Goal: Task Accomplishment & Management: Manage account settings

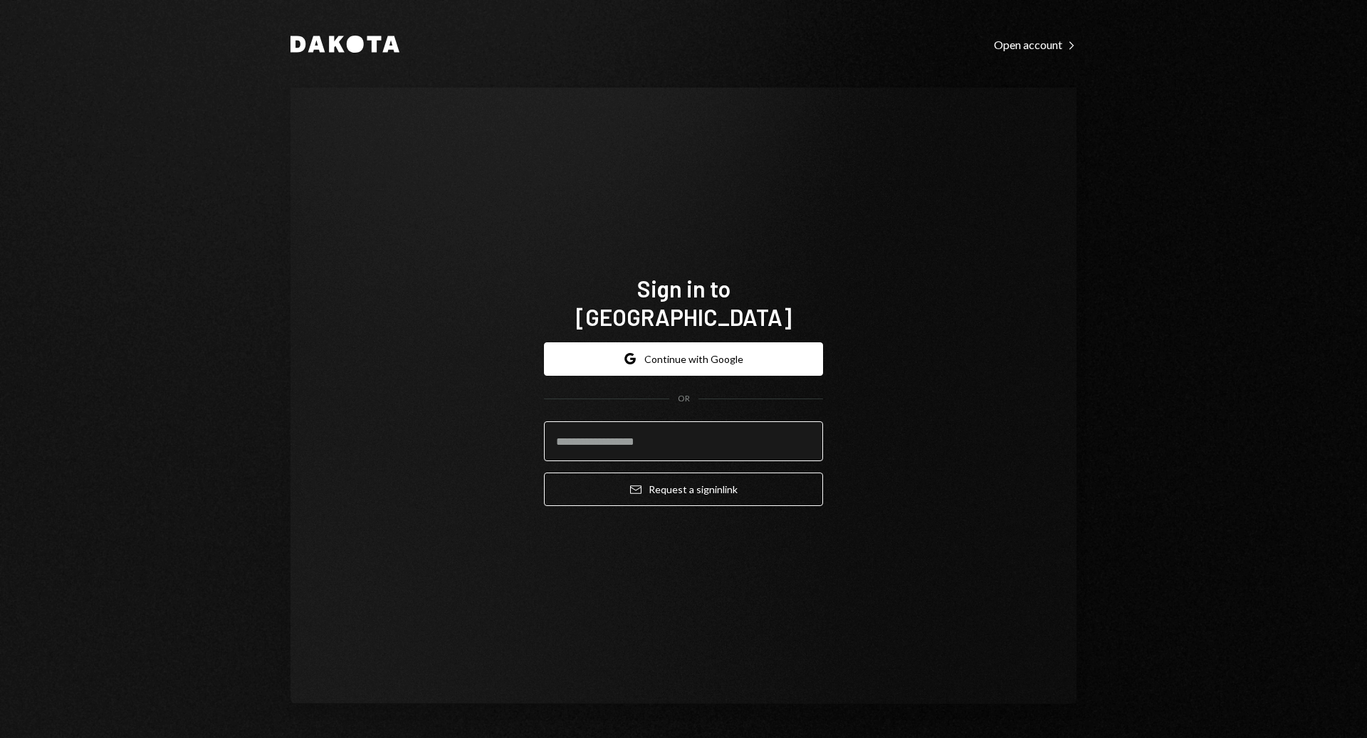
click at [736, 422] on input "email" at bounding box center [683, 442] width 279 height 40
type input "**********"
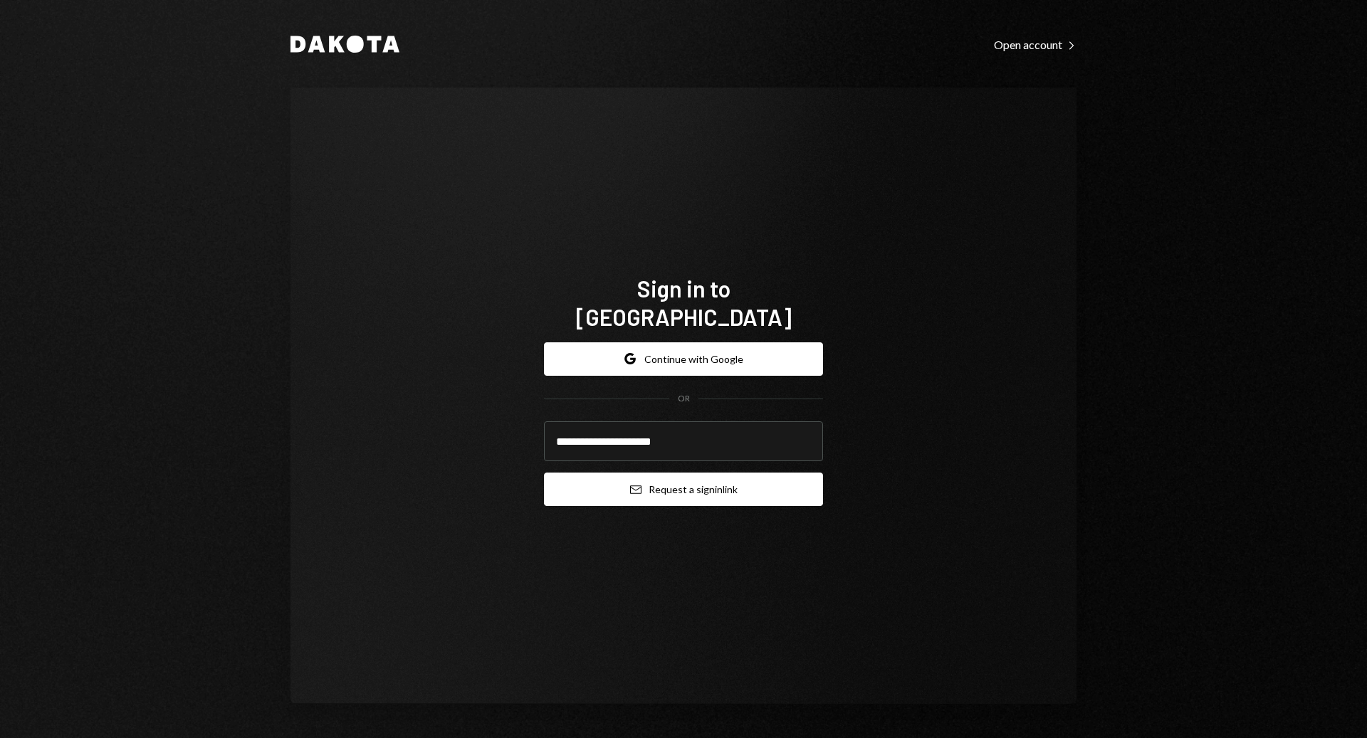
click at [708, 473] on button "Email Request a sign in link" at bounding box center [683, 489] width 279 height 33
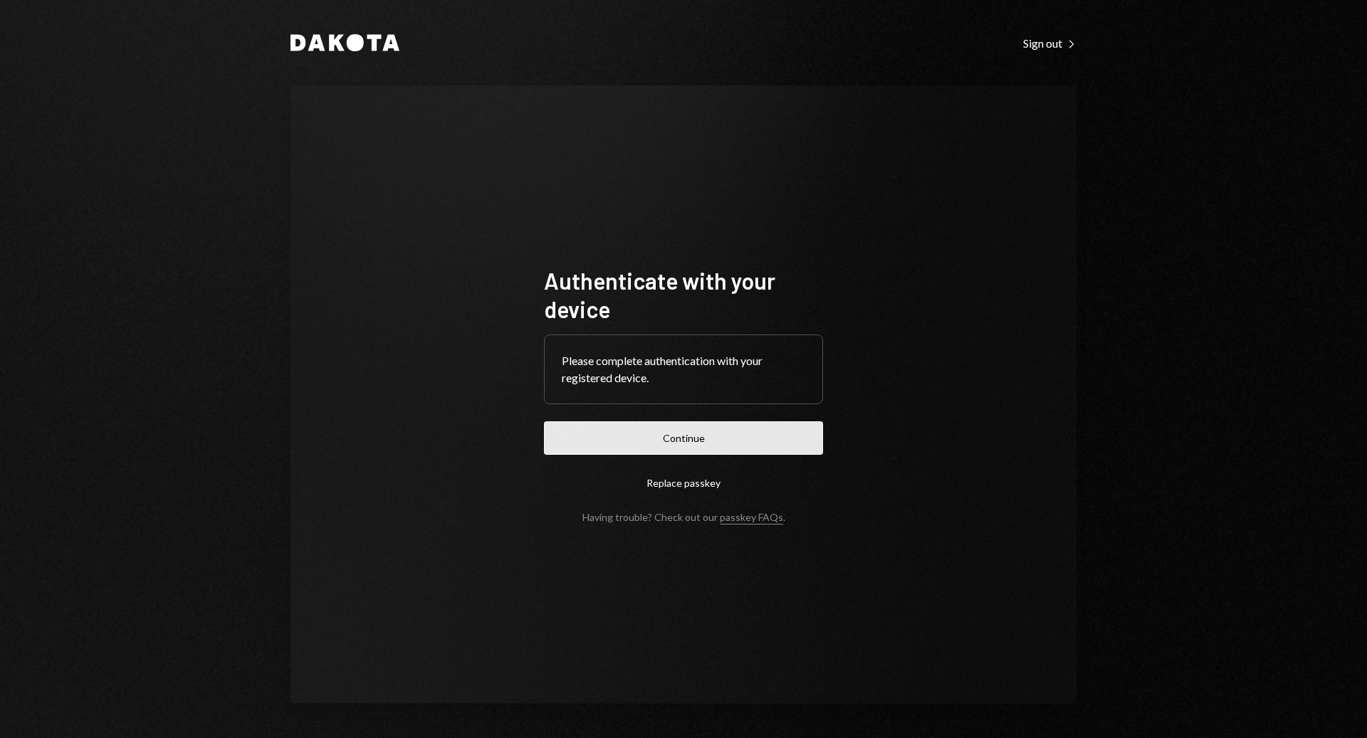
click at [690, 449] on button "Continue" at bounding box center [683, 438] width 279 height 33
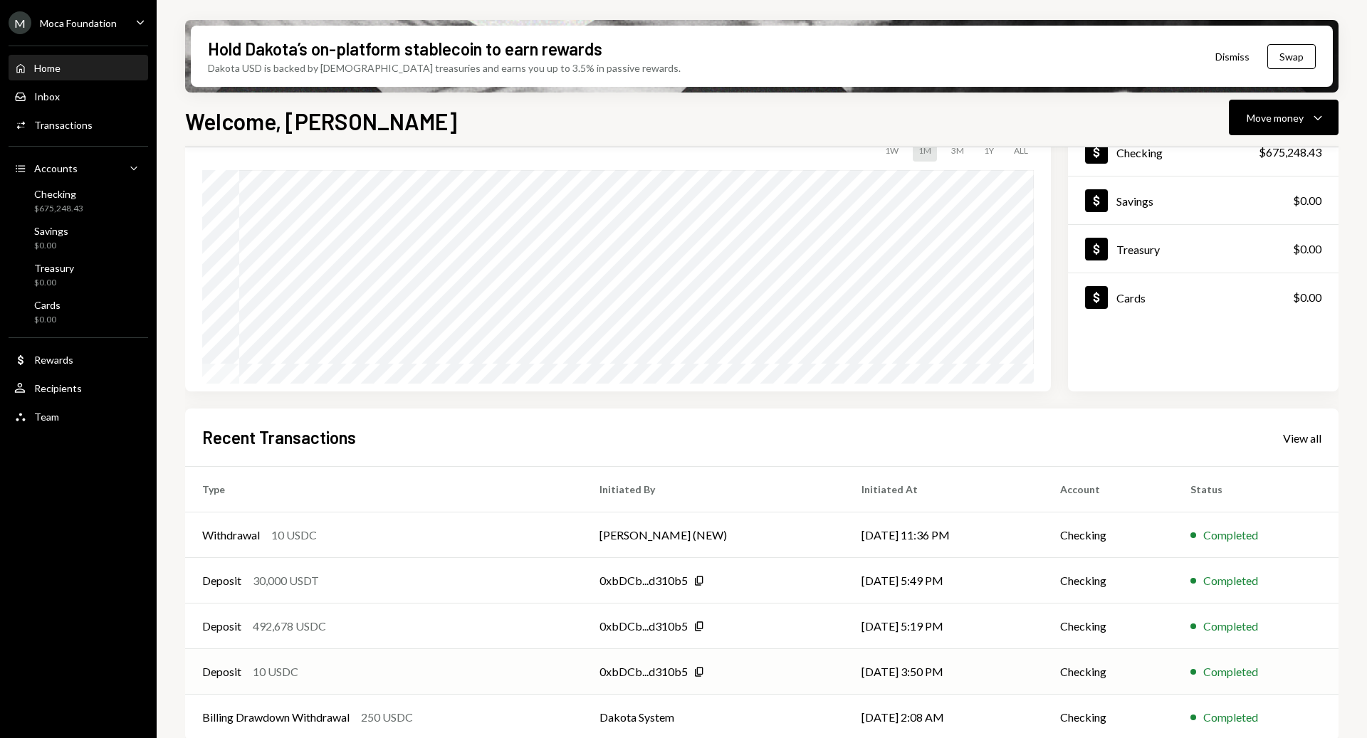
scroll to position [120, 0]
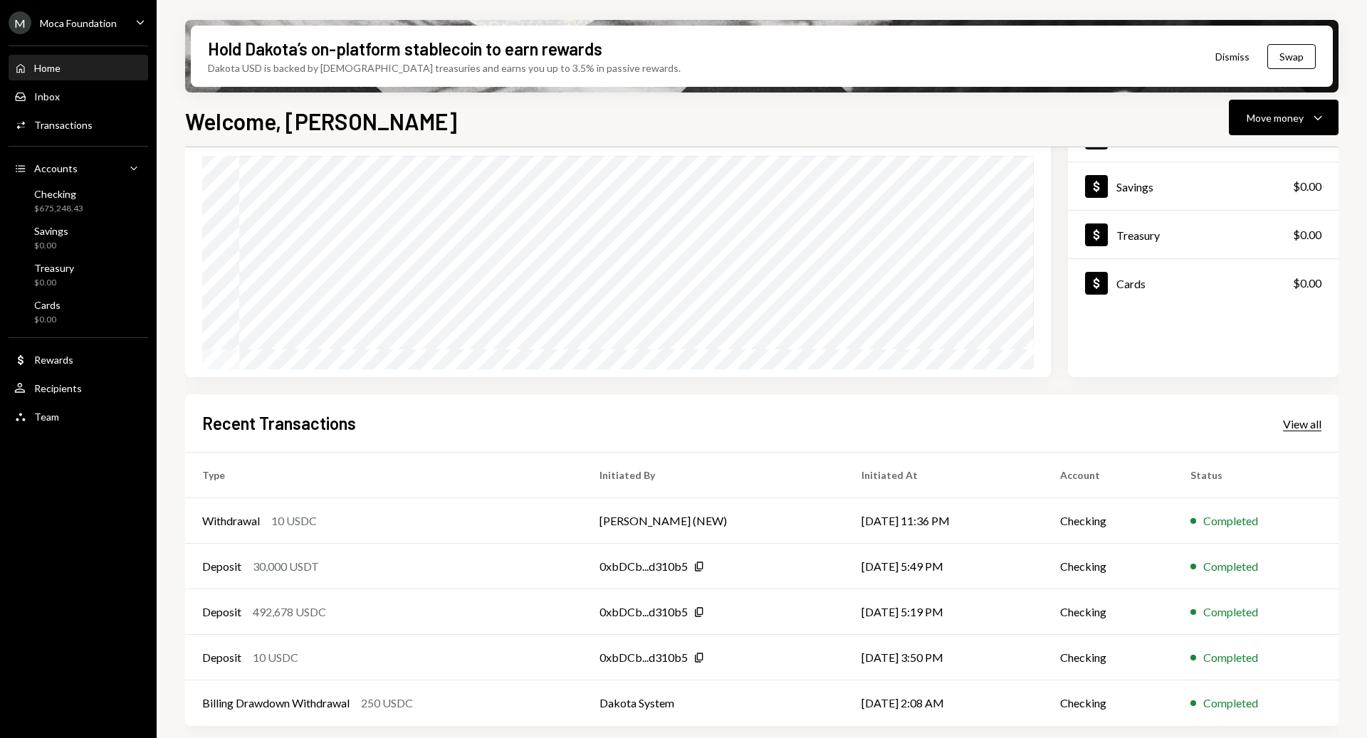
click at [1300, 427] on div "View all" at bounding box center [1302, 424] width 38 height 14
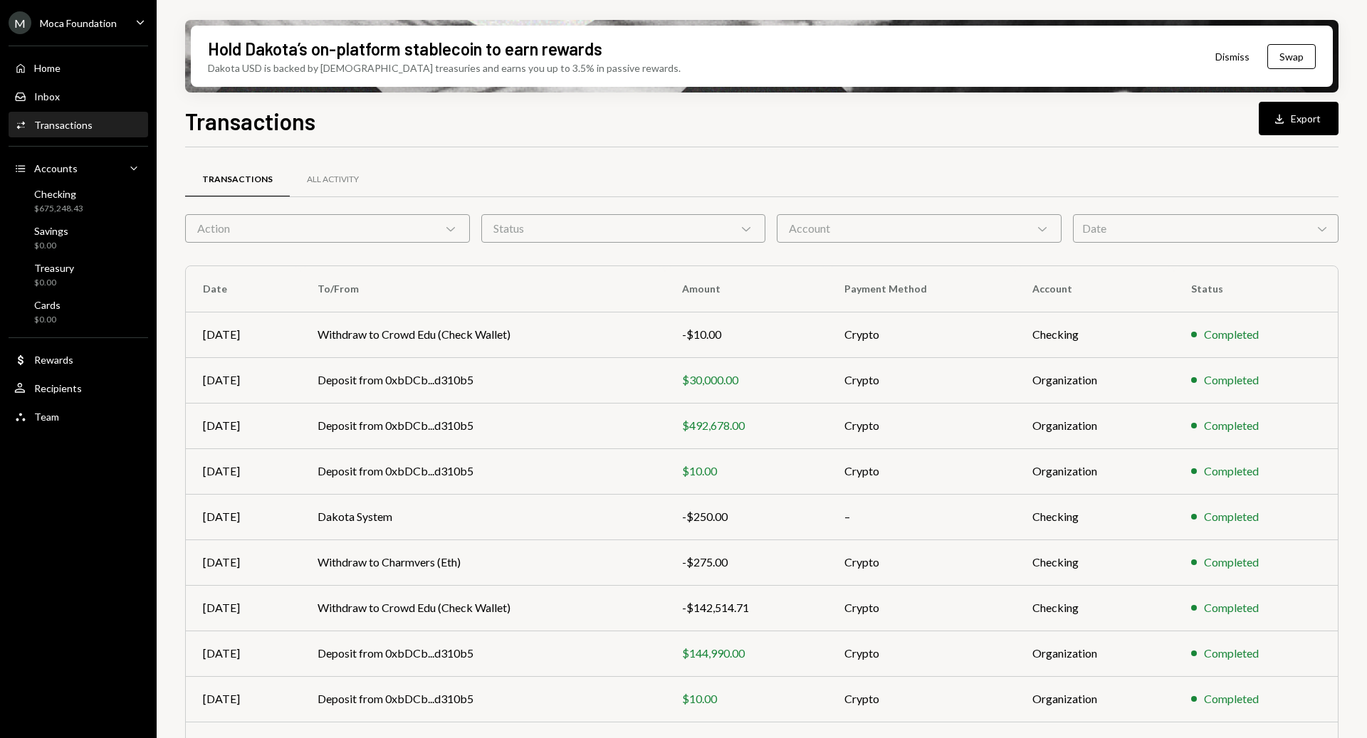
click at [106, 21] on div "Moca Foundation" at bounding box center [78, 23] width 77 height 12
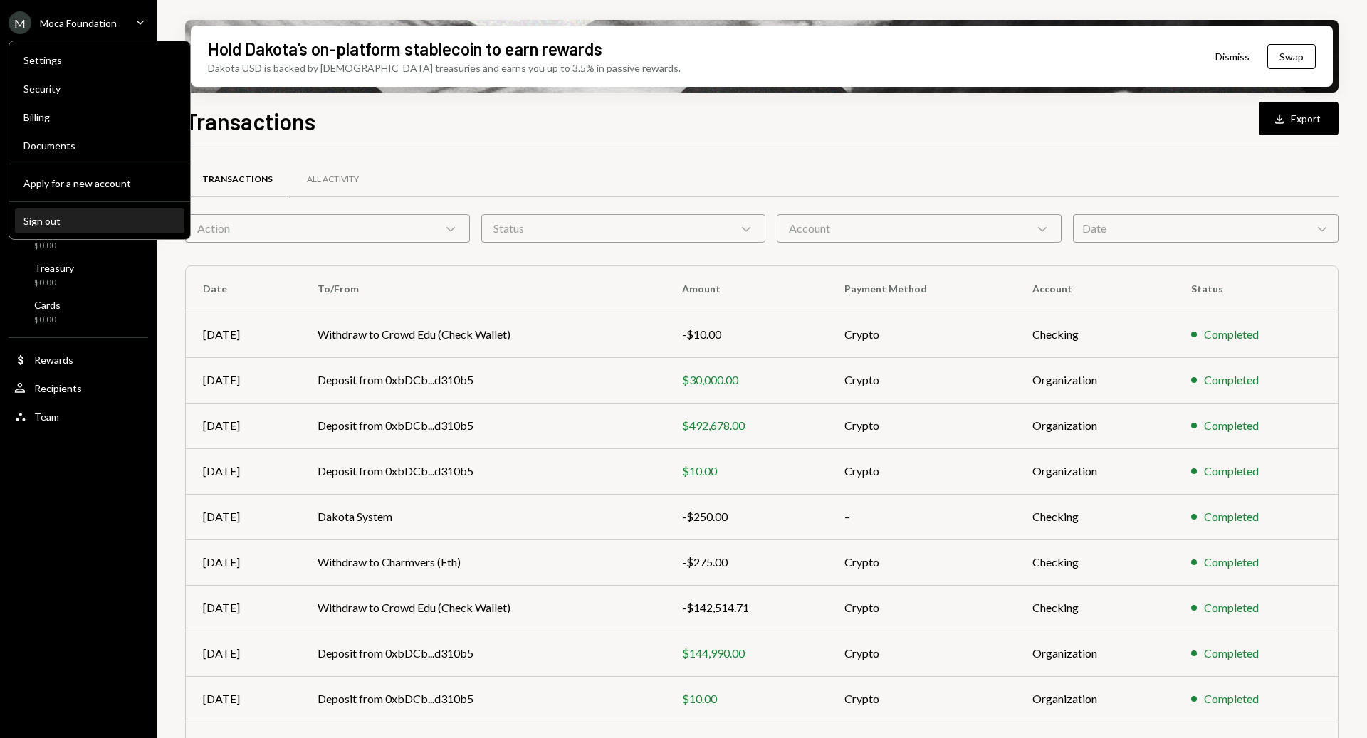
click at [89, 210] on button "Sign out" at bounding box center [99, 222] width 169 height 26
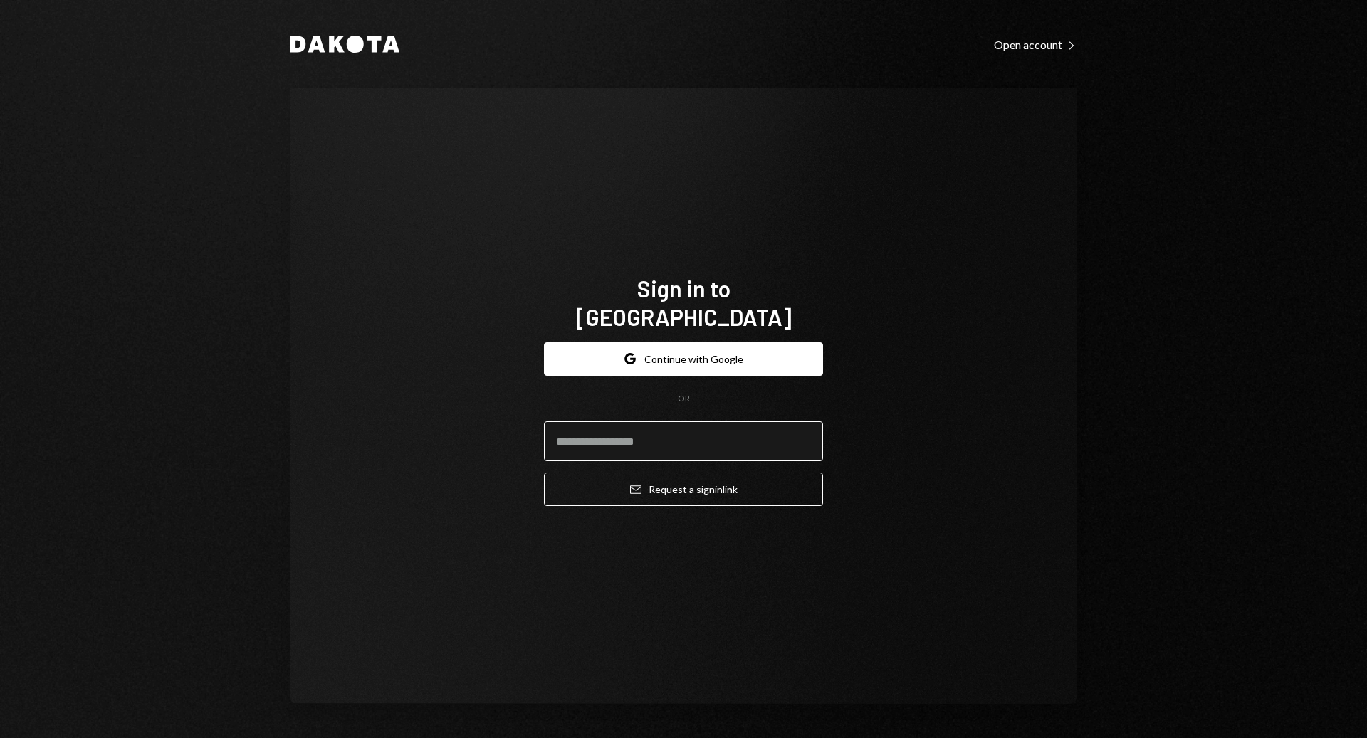
click at [619, 425] on input "email" at bounding box center [683, 442] width 279 height 40
type input "**********"
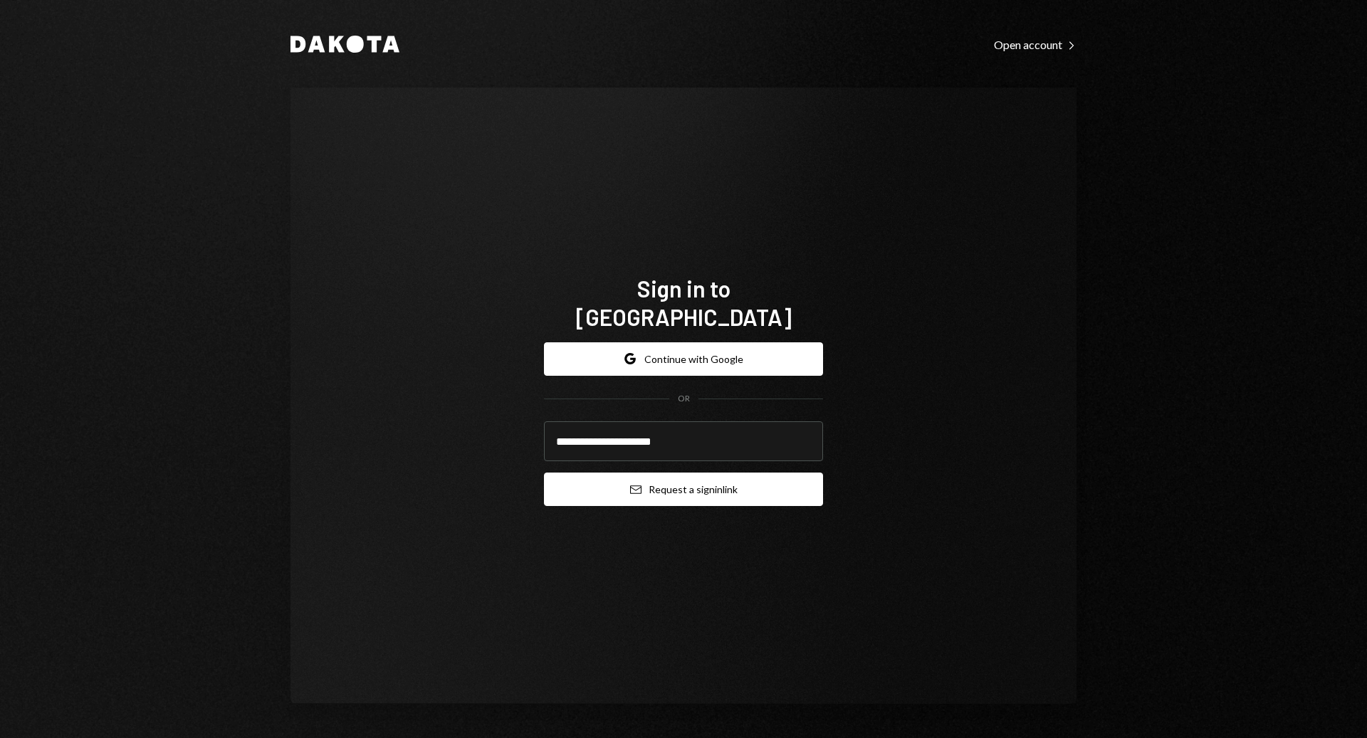
click at [634, 473] on button "Email Request a sign in link" at bounding box center [683, 489] width 279 height 33
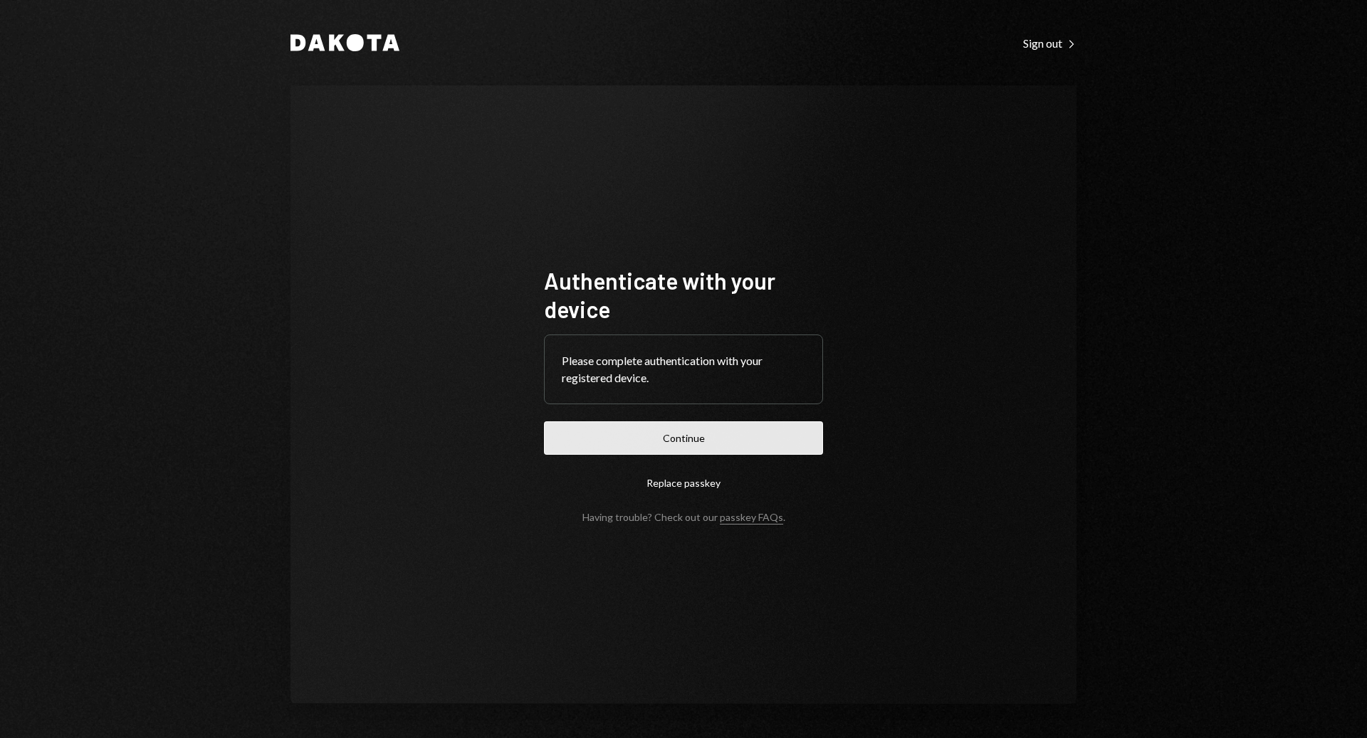
click at [620, 450] on button "Continue" at bounding box center [683, 438] width 279 height 33
